Goal: Book appointment/travel/reservation

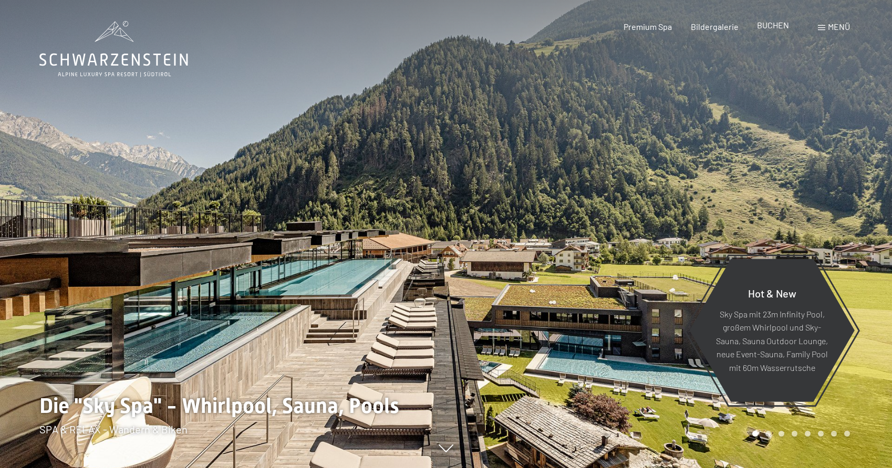
click at [766, 28] on span "BUCHEN" at bounding box center [773, 25] width 32 height 10
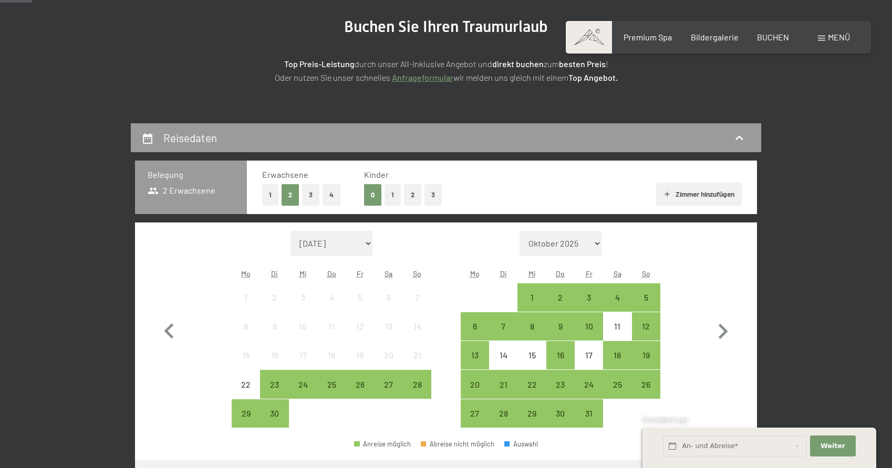
scroll to position [129, 0]
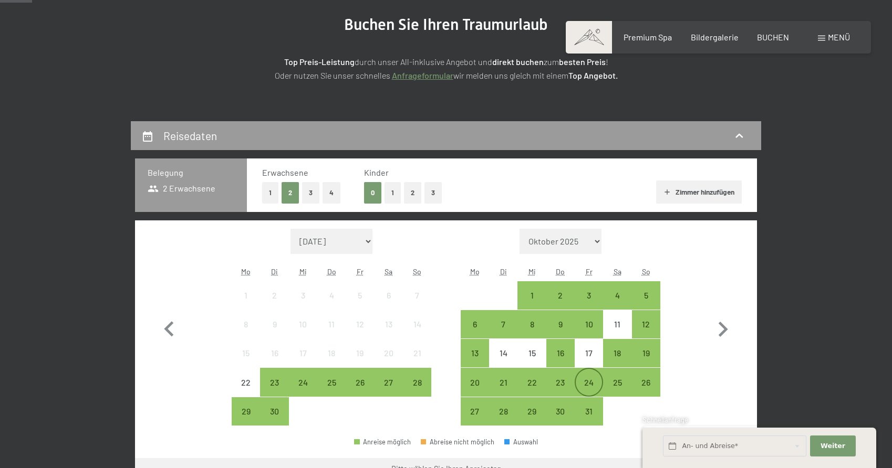
click at [587, 381] on div "24" at bounding box center [589, 392] width 26 height 26
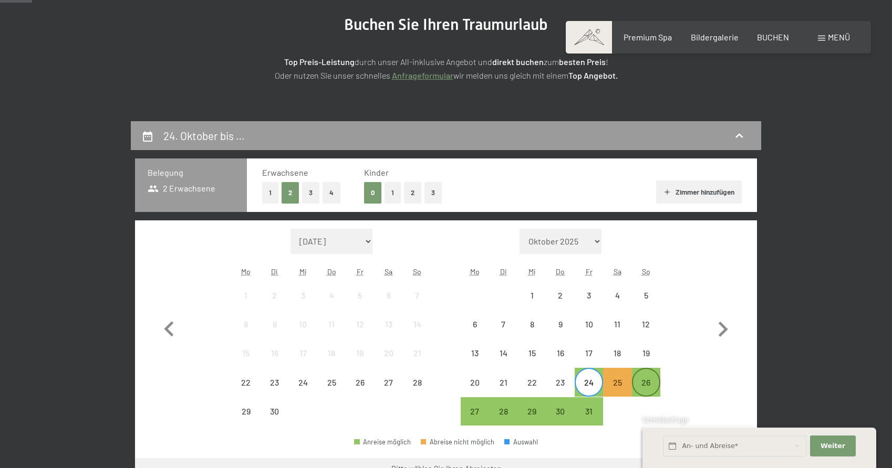
click at [647, 384] on div "26" at bounding box center [646, 392] width 26 height 26
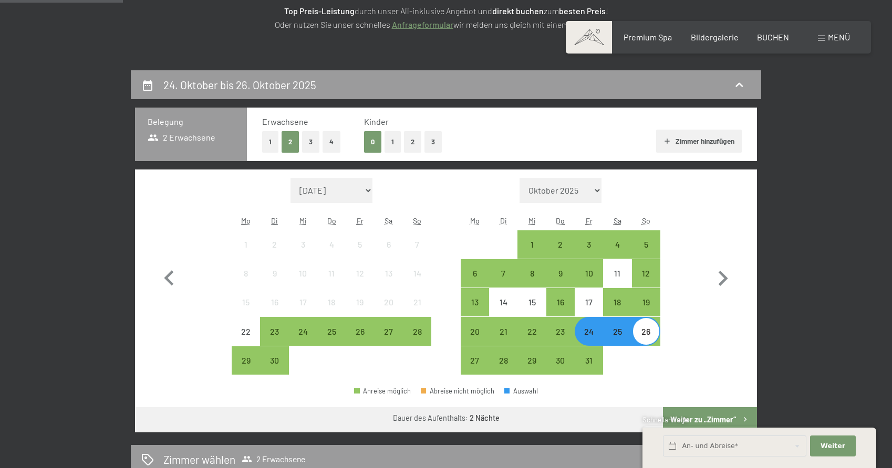
scroll to position [193, 0]
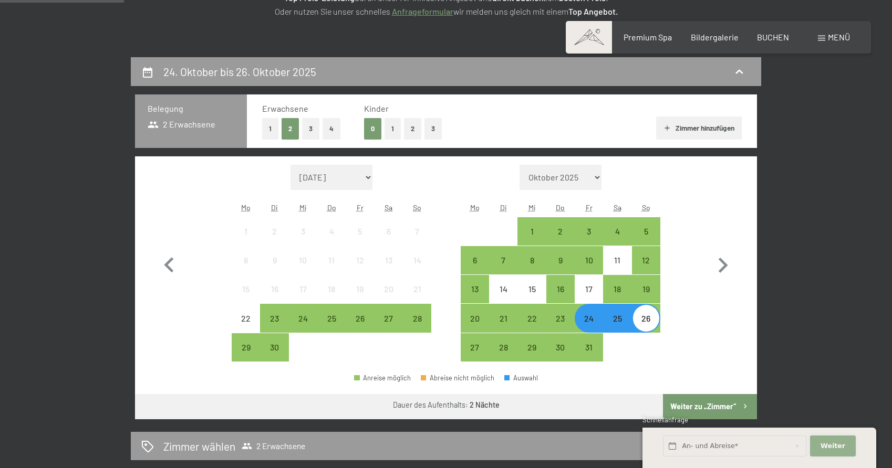
click at [836, 447] on span "Weiter" at bounding box center [832, 446] width 25 height 9
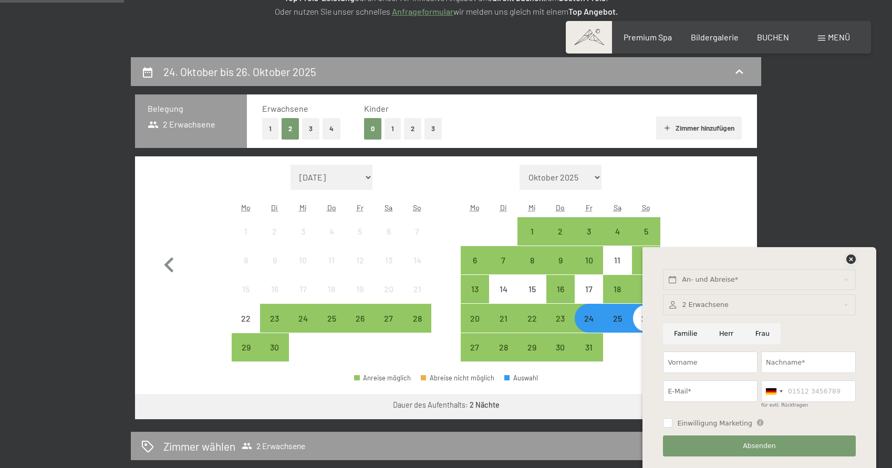
drag, startPoint x: 849, startPoint y: 255, endPoint x: 812, endPoint y: 247, distance: 37.6
click at [842, 255] on div at bounding box center [759, 262] width 196 height 15
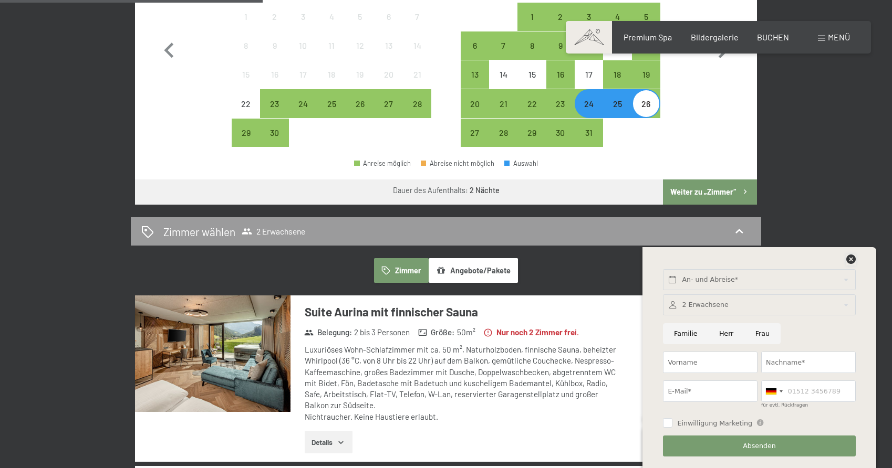
scroll to position [409, 0]
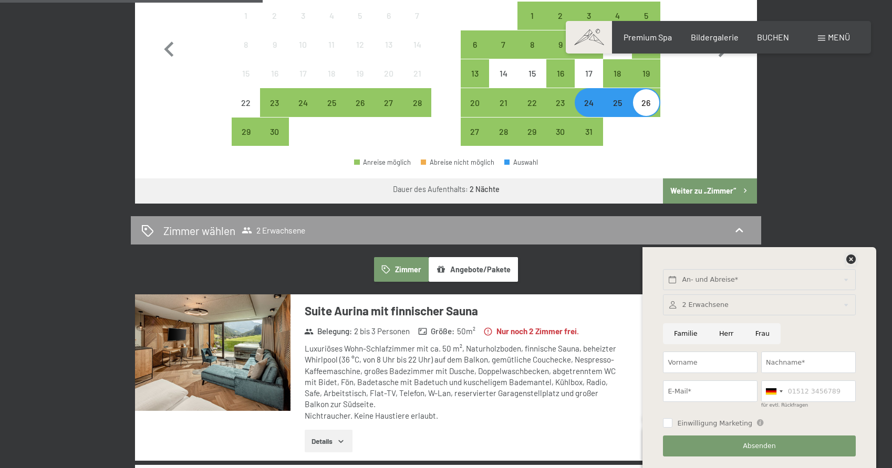
drag, startPoint x: 852, startPoint y: 253, endPoint x: 736, endPoint y: 278, distance: 119.2
click at [852, 255] on icon at bounding box center [850, 259] width 9 height 9
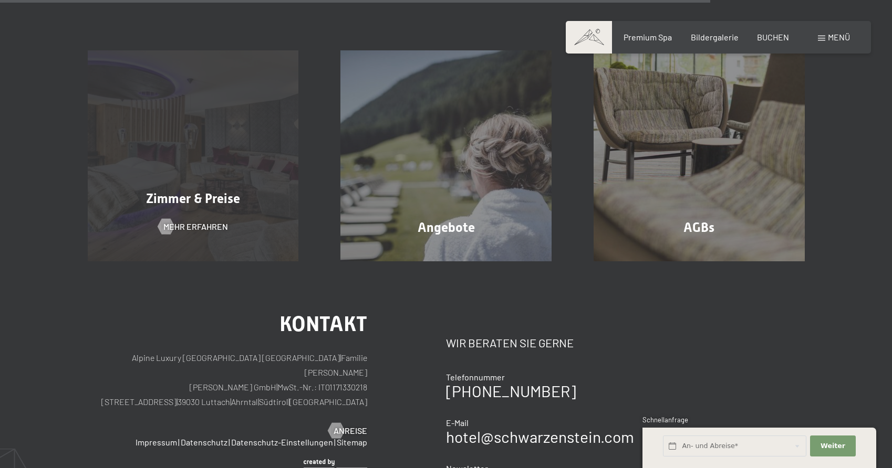
scroll to position [1143, 0]
click at [205, 201] on span "Zimmer & Preise" at bounding box center [193, 198] width 94 height 15
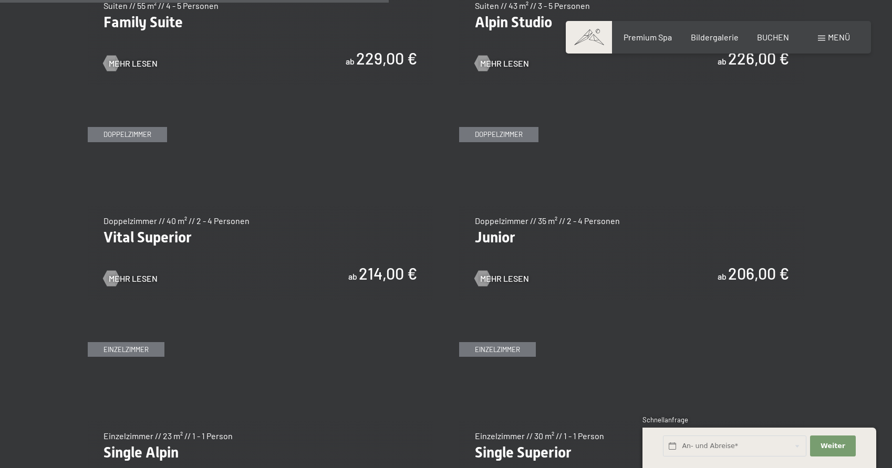
scroll to position [1453, 0]
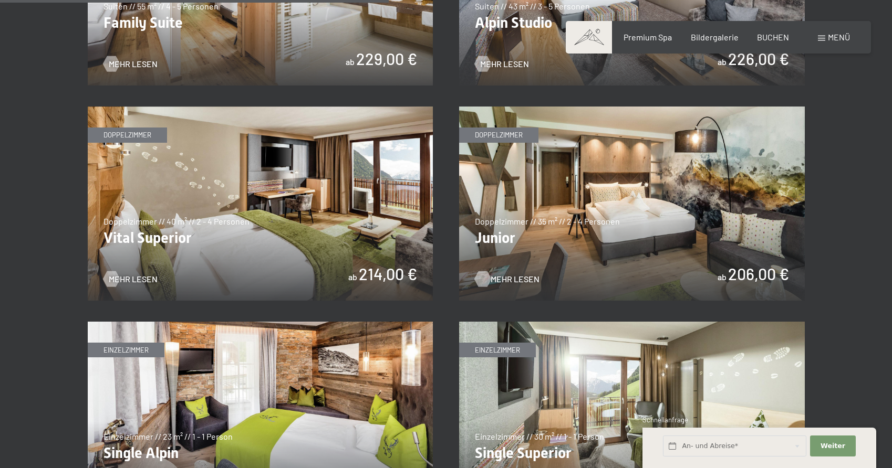
click at [520, 282] on span "Mehr Lesen" at bounding box center [515, 280] width 49 height 12
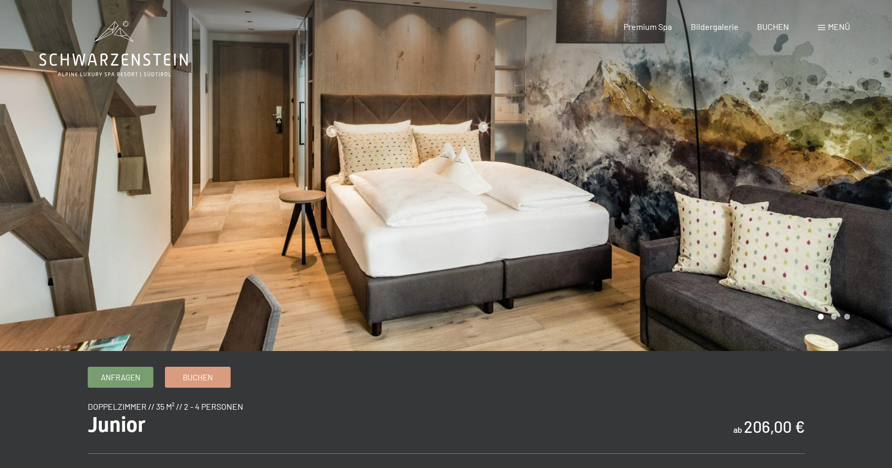
click at [396, 151] on div at bounding box center [223, 175] width 446 height 351
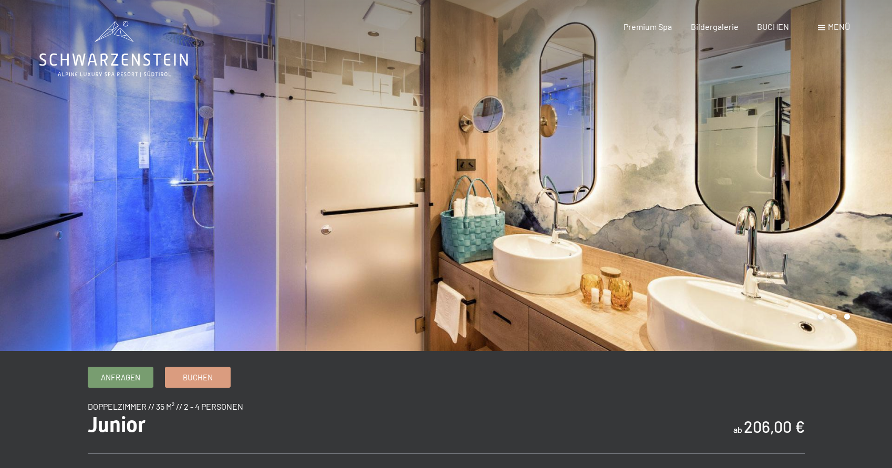
click at [397, 150] on div at bounding box center [223, 175] width 446 height 351
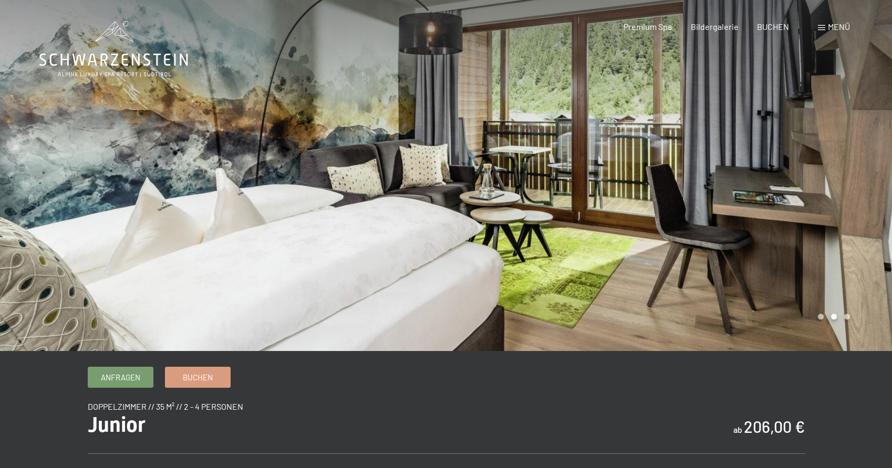
click at [397, 150] on div at bounding box center [223, 175] width 446 height 351
